Goal: Check status: Check status

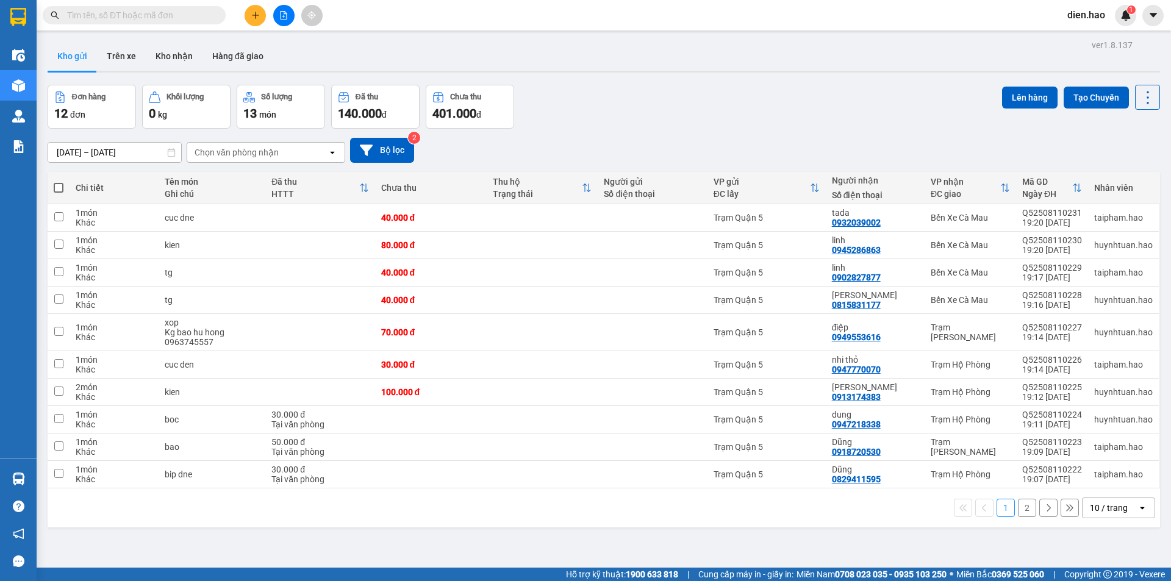
click at [193, 23] on span at bounding box center [134, 15] width 183 height 18
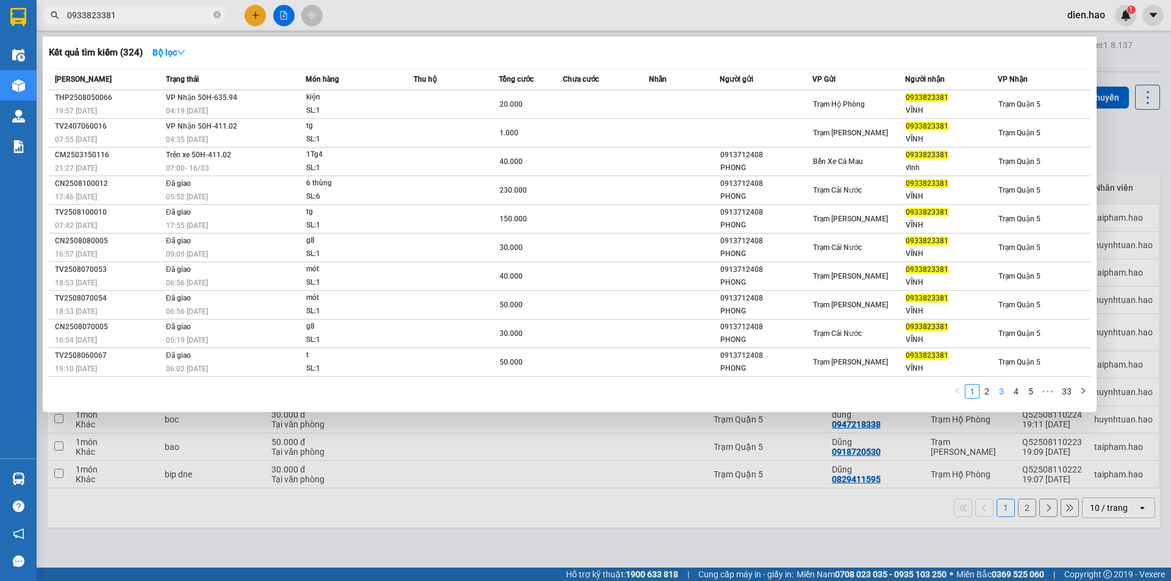
type input "0933823381"
click at [1001, 393] on link "3" at bounding box center [1001, 391] width 13 height 13
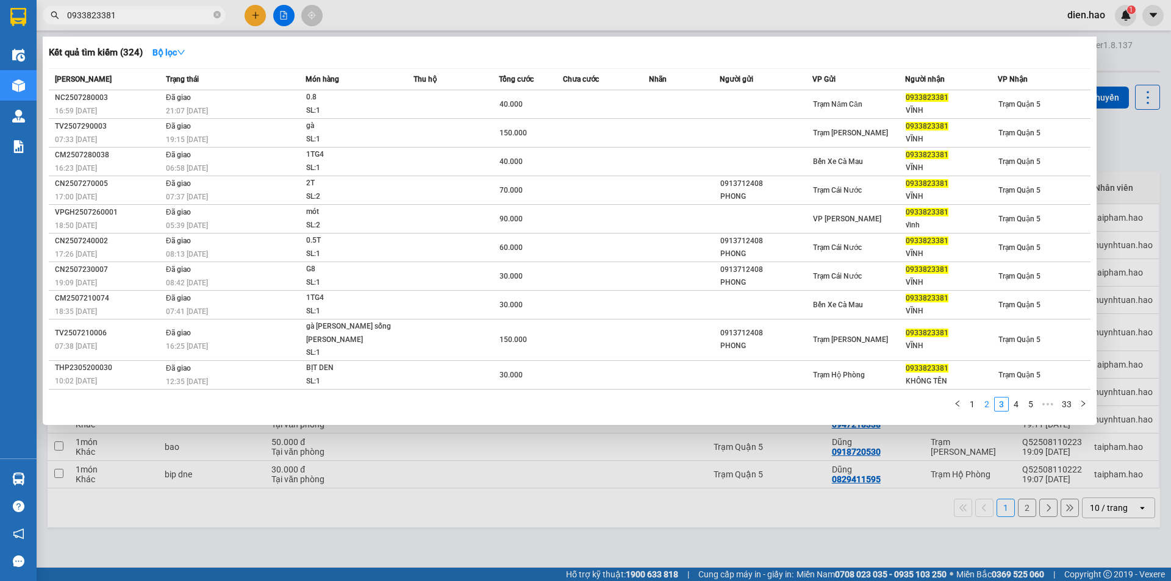
click at [981, 398] on link "2" at bounding box center [986, 404] width 13 height 13
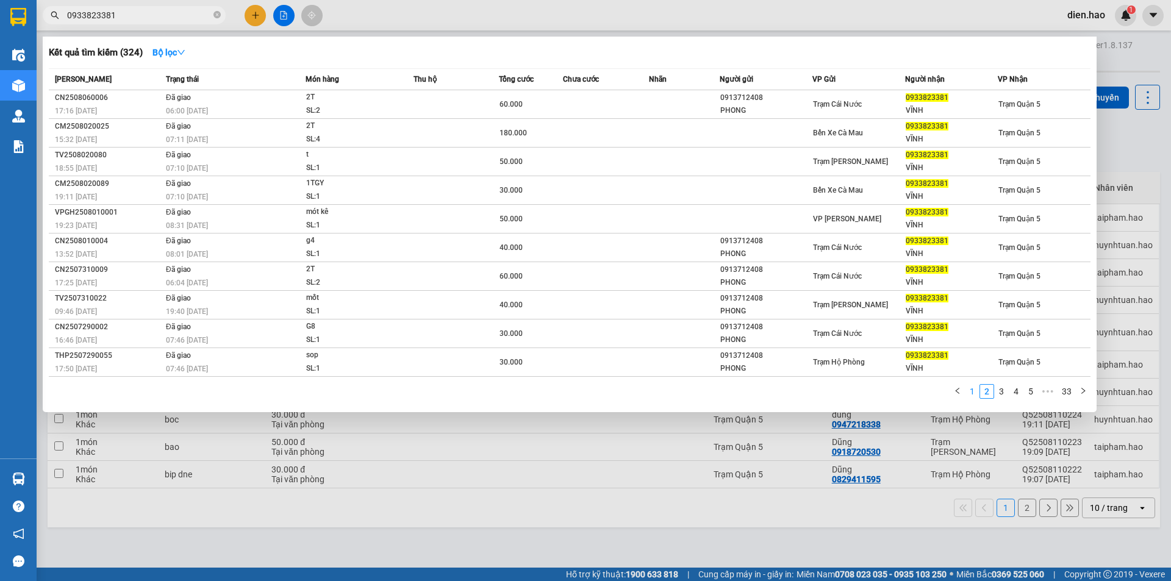
click at [974, 395] on link "1" at bounding box center [972, 391] width 13 height 13
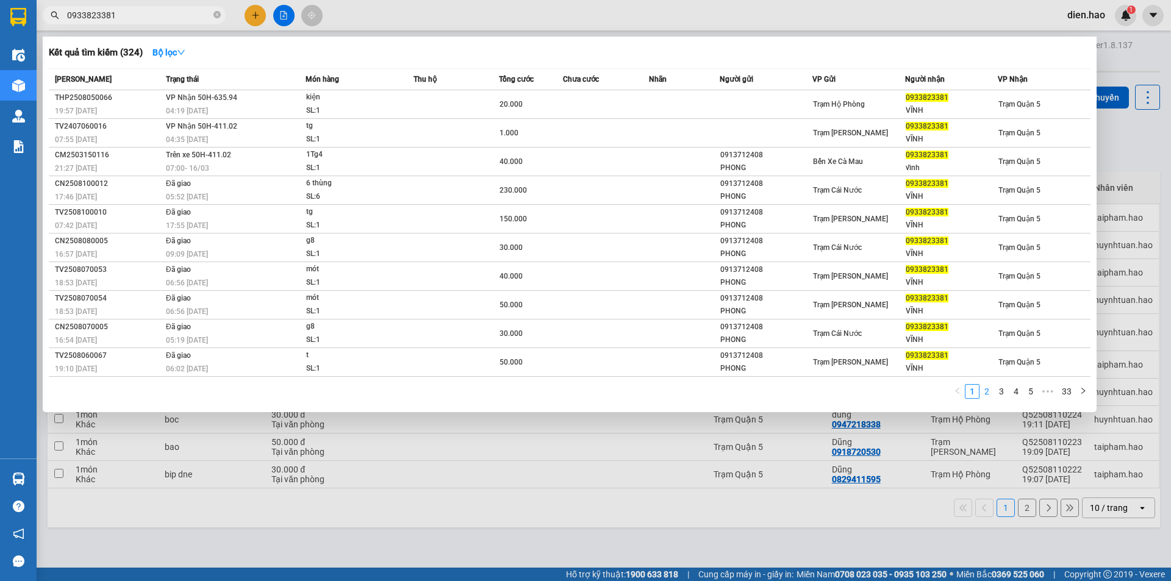
click at [985, 393] on link "2" at bounding box center [986, 391] width 13 height 13
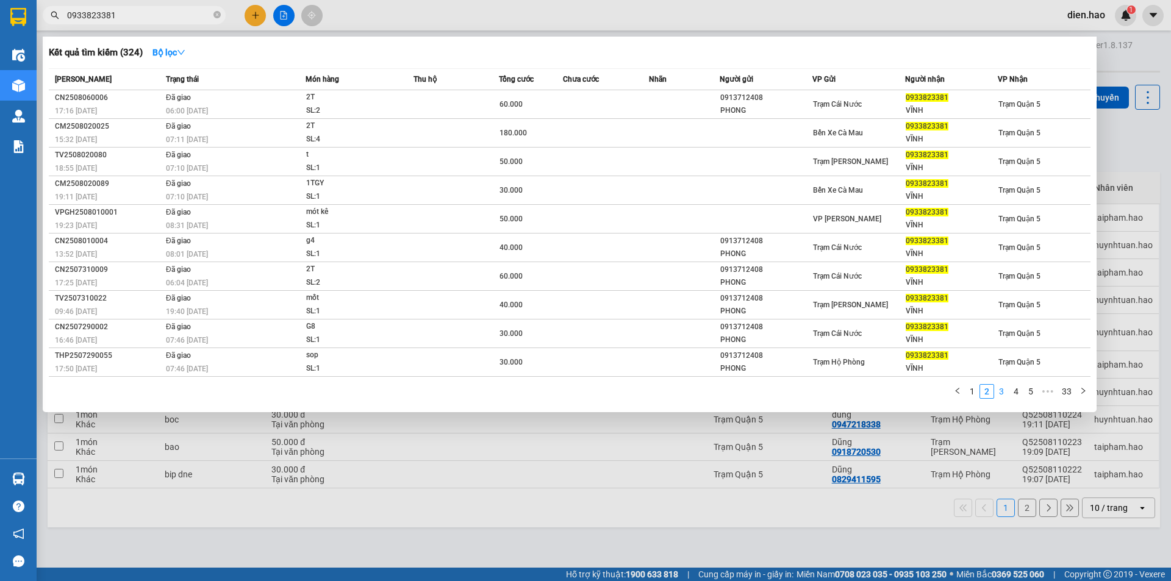
click at [998, 392] on link "3" at bounding box center [1001, 391] width 13 height 13
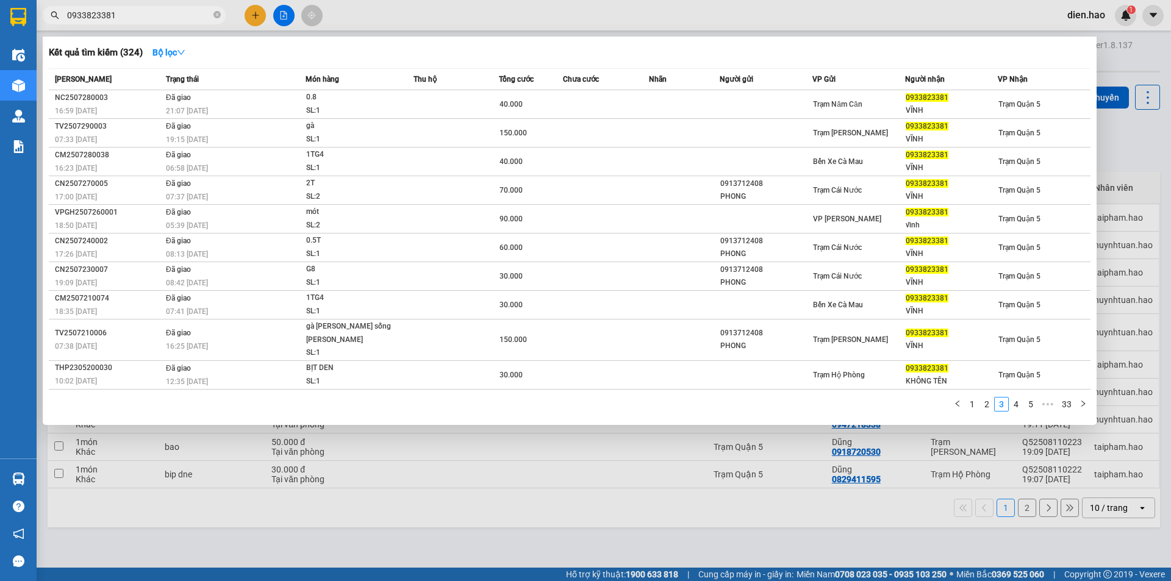
click at [1023, 398] on link "4" at bounding box center [1015, 404] width 13 height 13
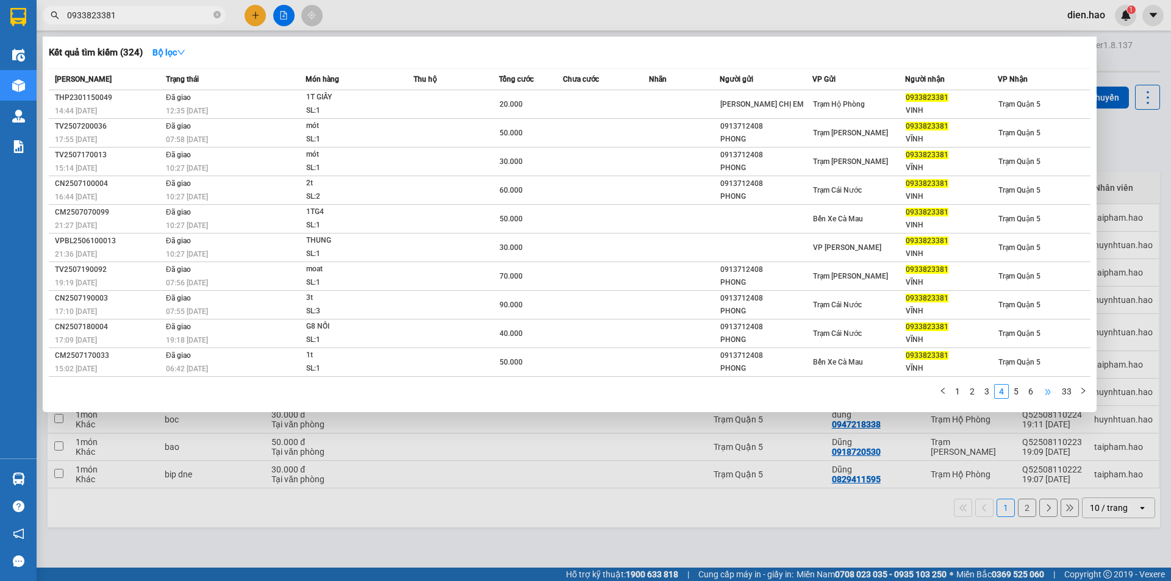
click at [1056, 390] on span "•••" at bounding box center [1048, 391] width 20 height 15
click at [1030, 397] on link "11" at bounding box center [1028, 391] width 17 height 13
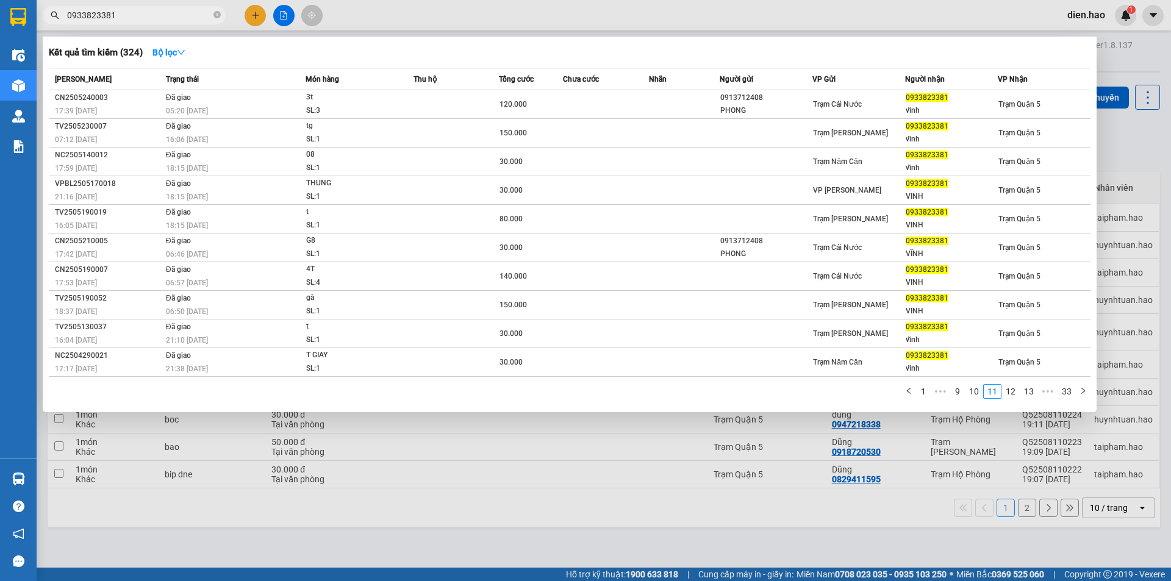
drag, startPoint x: 415, startPoint y: 19, endPoint x: 304, endPoint y: 10, distance: 111.4
click at [414, 18] on div at bounding box center [585, 290] width 1171 height 581
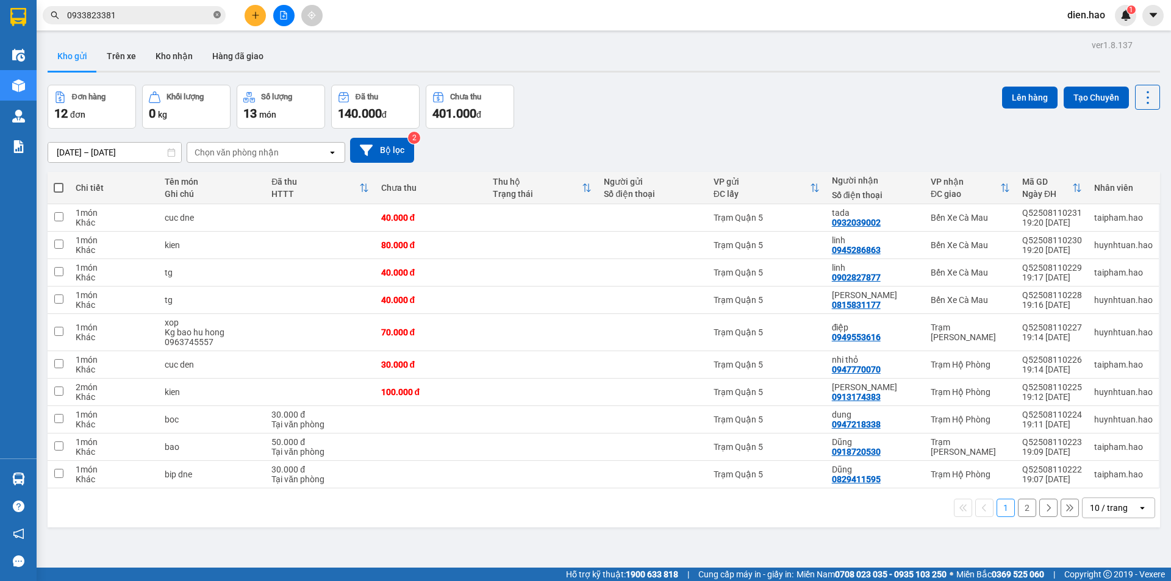
click at [217, 16] on icon "close-circle" at bounding box center [216, 14] width 7 height 7
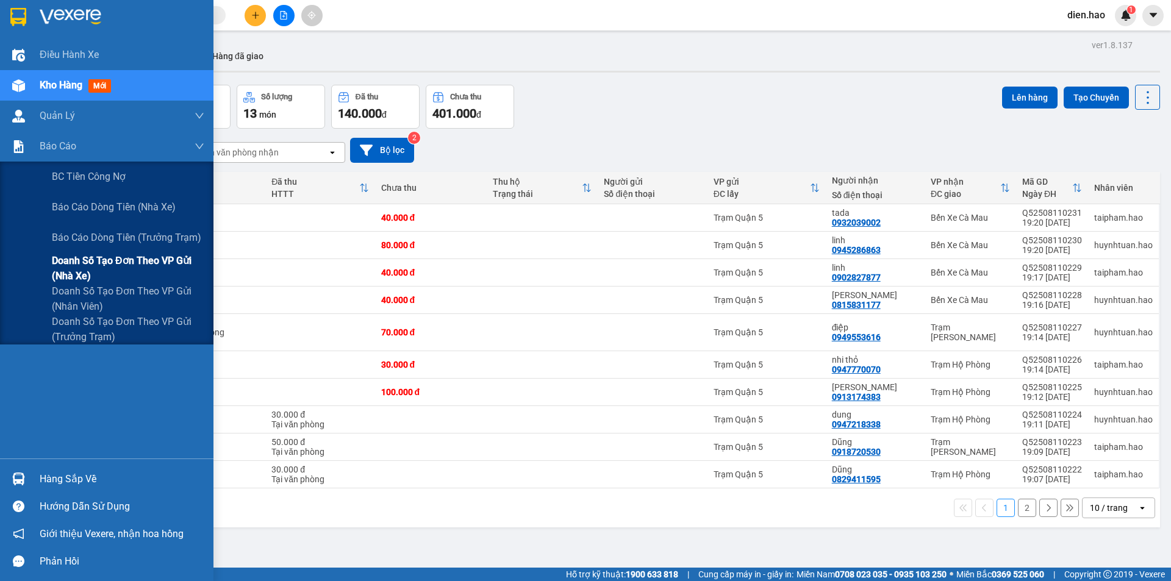
click at [120, 263] on span "Doanh số tạo đơn theo VP gửi (nhà xe)" at bounding box center [128, 268] width 152 height 30
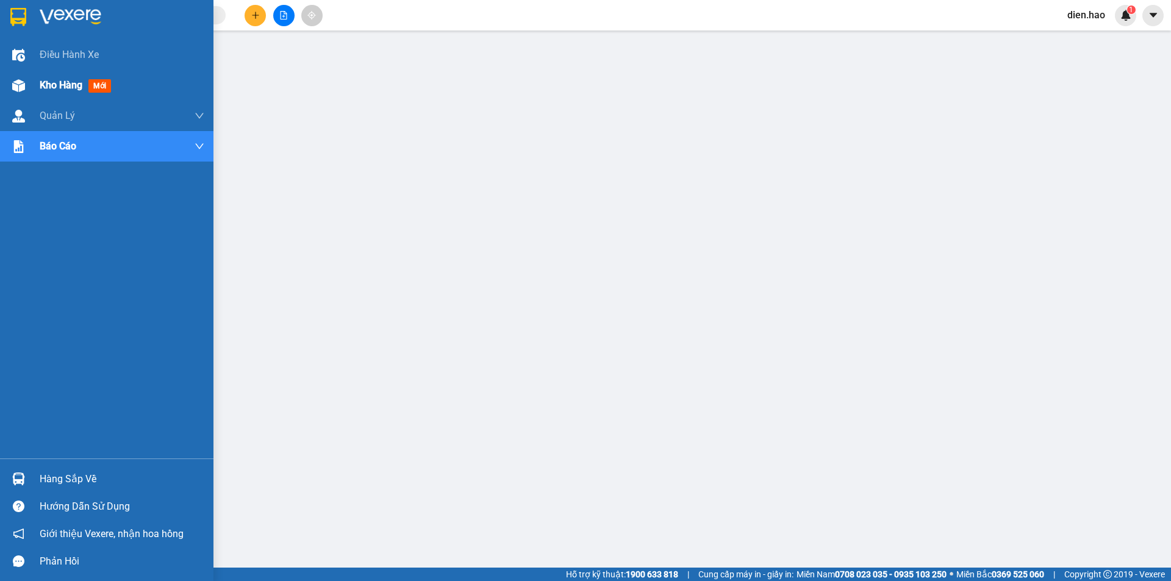
click at [63, 86] on span "Kho hàng" at bounding box center [61, 85] width 43 height 12
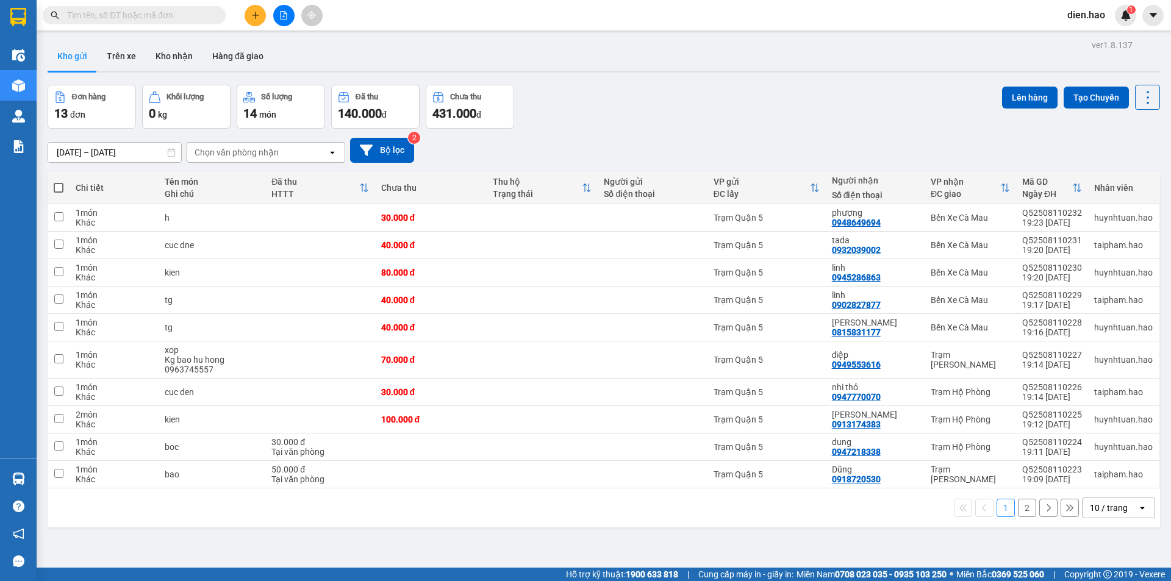
click at [168, 17] on input "text" at bounding box center [139, 15] width 144 height 13
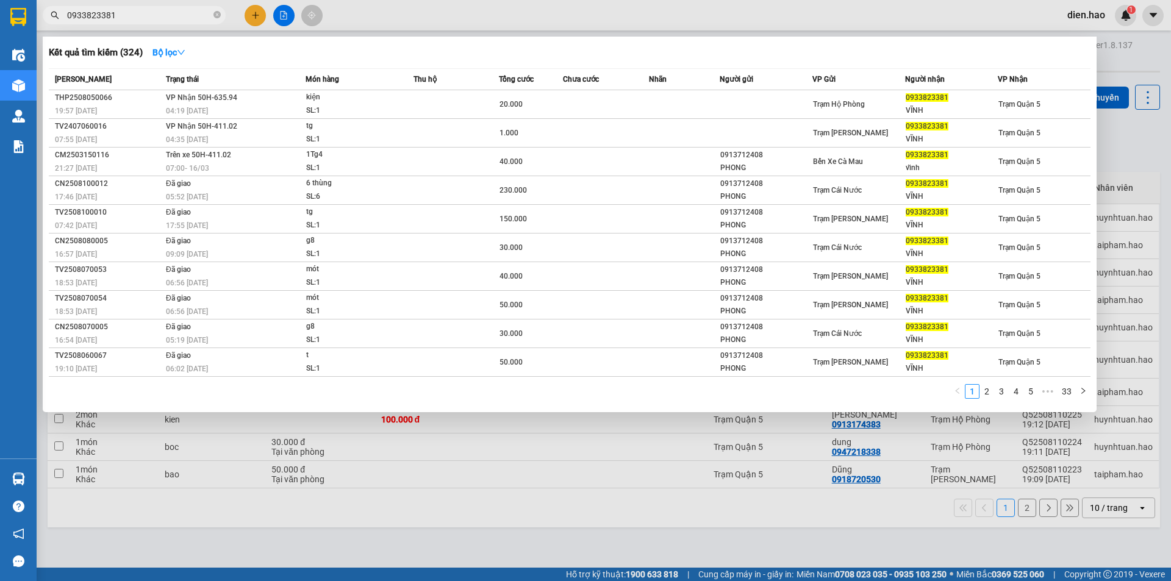
type input "0933823381"
click at [387, 18] on div at bounding box center [585, 290] width 1171 height 581
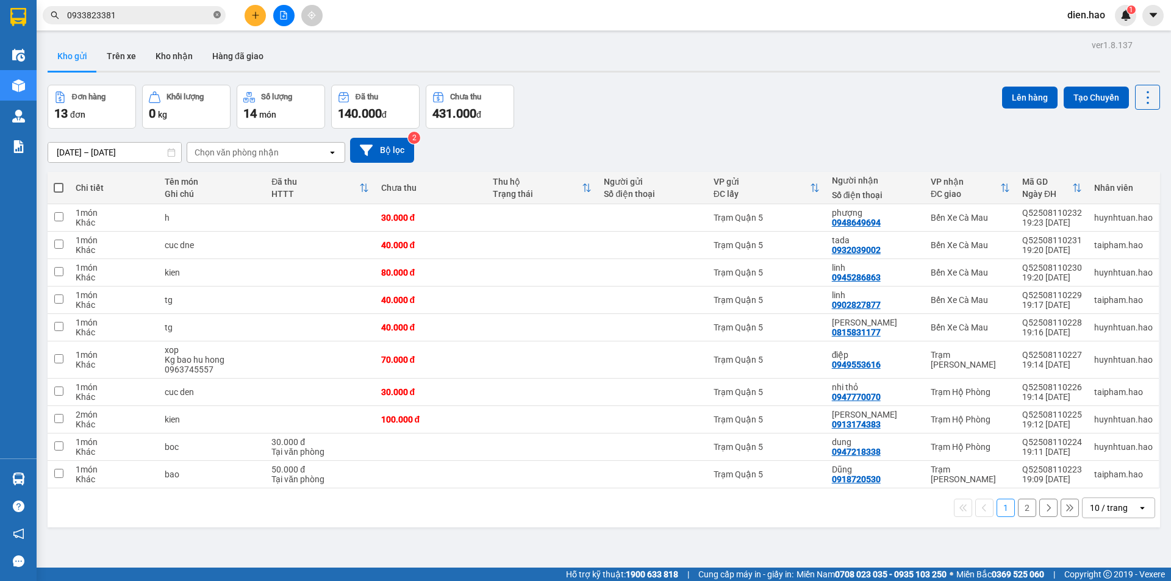
click at [218, 18] on icon "close-circle" at bounding box center [216, 14] width 7 height 7
click at [517, 10] on div "Kết quả [PERSON_NAME] ( 324 ) Bộ lọc Mã ĐH Trạng thái Món hàng Thu hộ Tổng [PER…" at bounding box center [585, 15] width 1171 height 30
